Goal: Check status: Check status

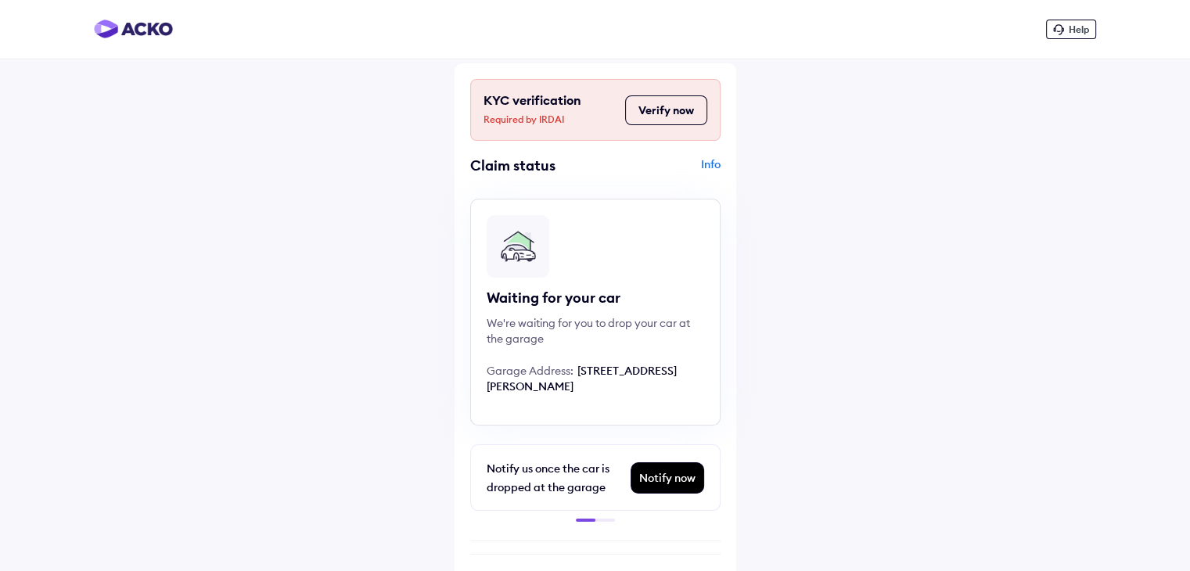
click at [667, 107] on button "Verify now" at bounding box center [666, 110] width 82 height 30
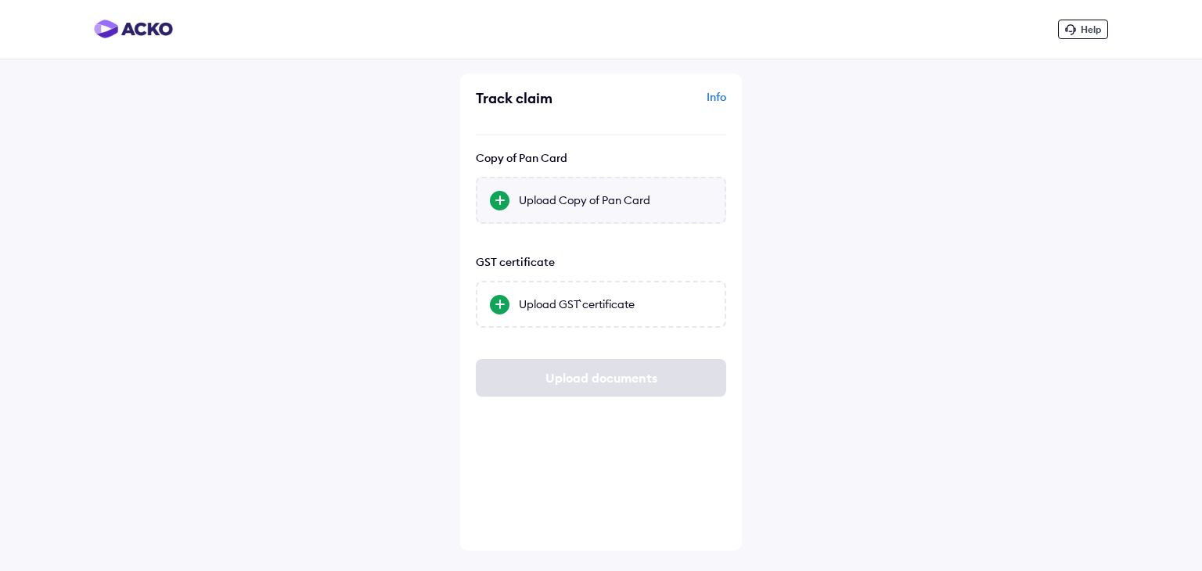
click at [563, 207] on div "Upload Copy of Pan Card" at bounding box center [615, 200] width 193 height 16
click at [0, 0] on input "Upload Copy of Pan Card" at bounding box center [0, 0] width 0 height 0
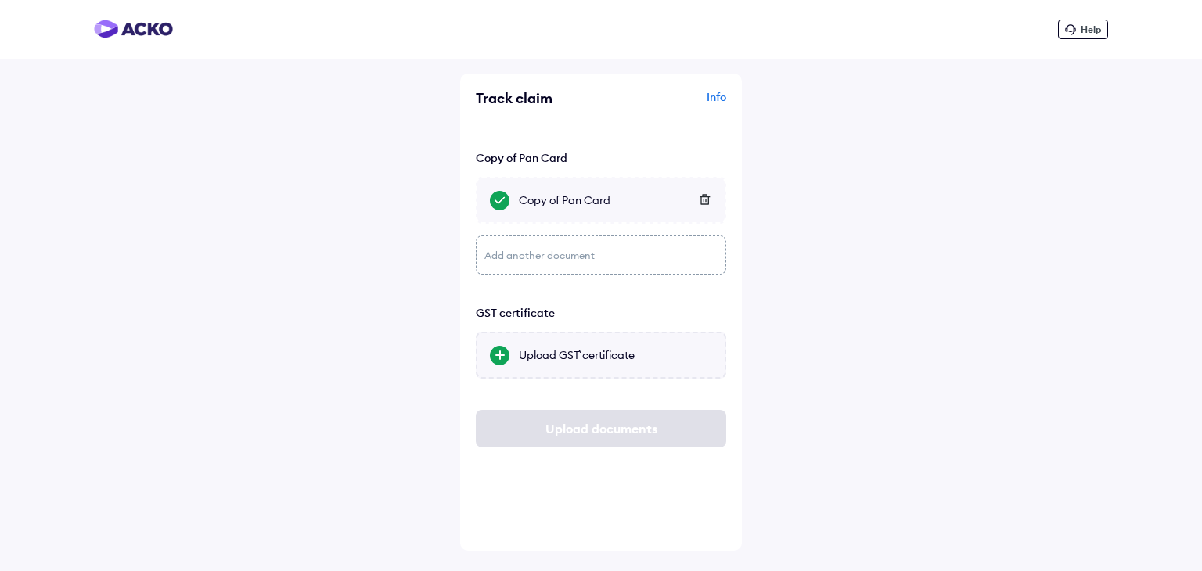
click at [571, 358] on div "Upload GST` certificate" at bounding box center [615, 355] width 193 height 16
click at [0, 0] on input "Upload GST` certificate" at bounding box center [0, 0] width 0 height 0
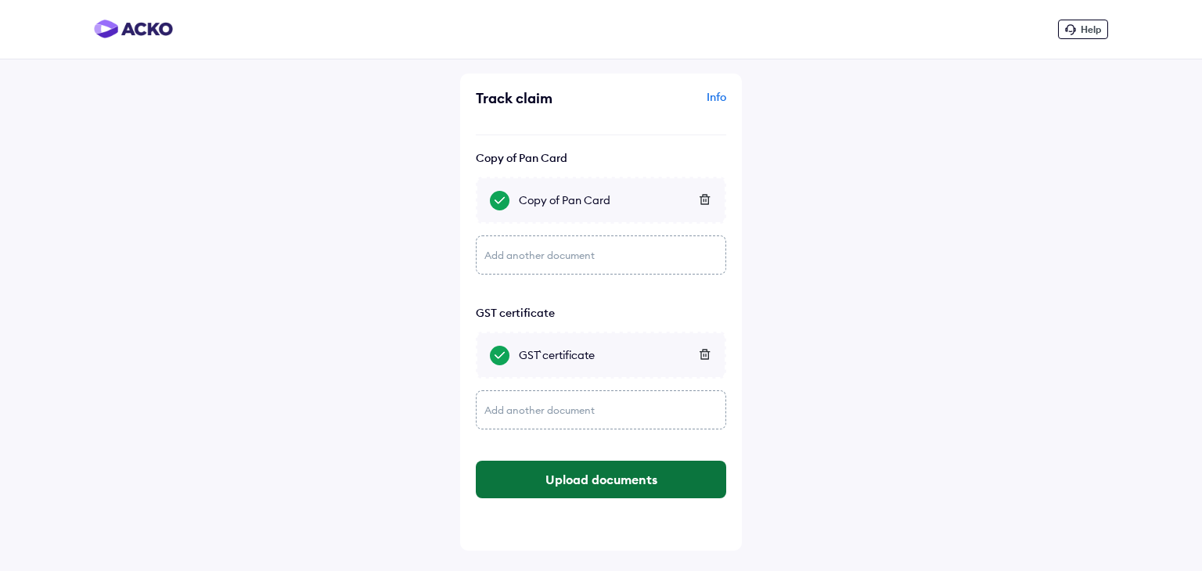
click at [578, 481] on button "Upload documents" at bounding box center [601, 480] width 250 height 38
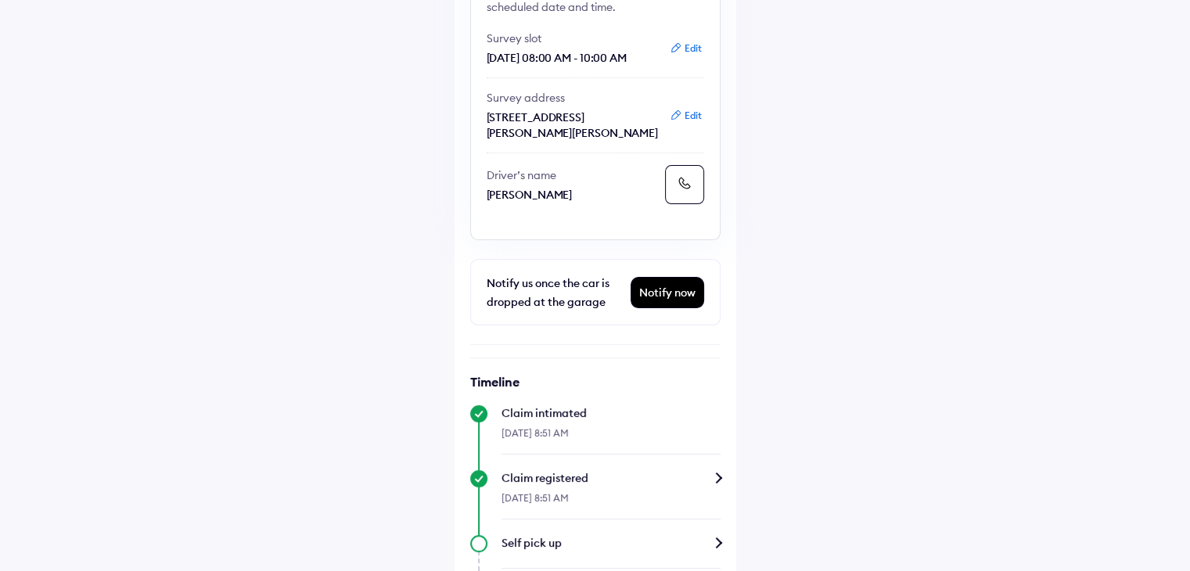
scroll to position [316, 0]
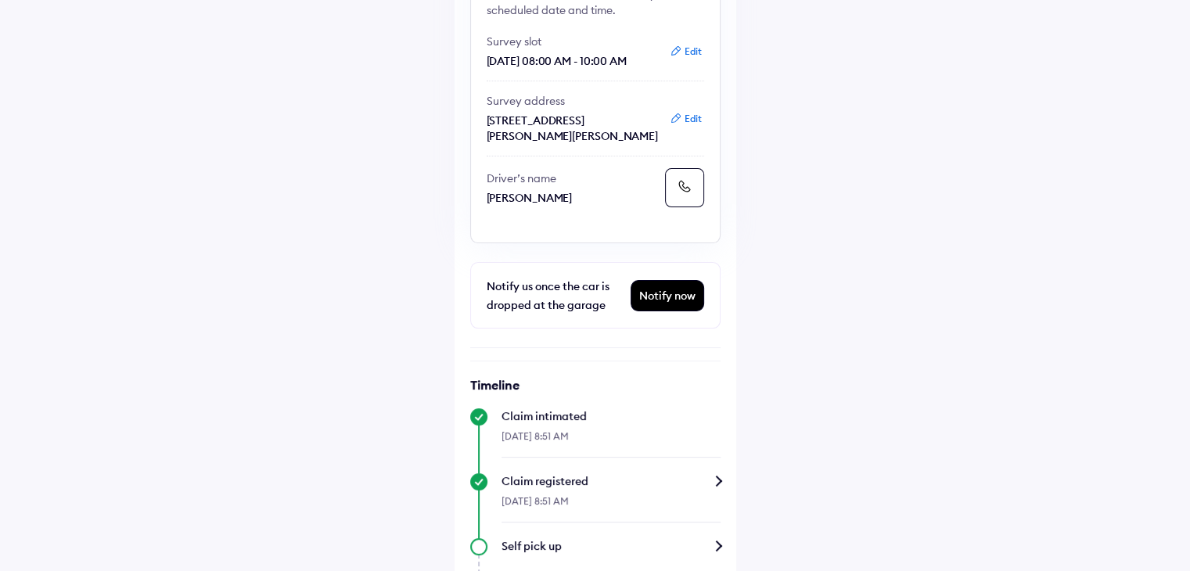
click at [684, 194] on icon at bounding box center [685, 186] width 16 height 16
click at [680, 194] on icon at bounding box center [685, 186] width 16 height 16
click at [684, 51] on button "Edit" at bounding box center [685, 52] width 41 height 16
